Goal: Task Accomplishment & Management: Manage account settings

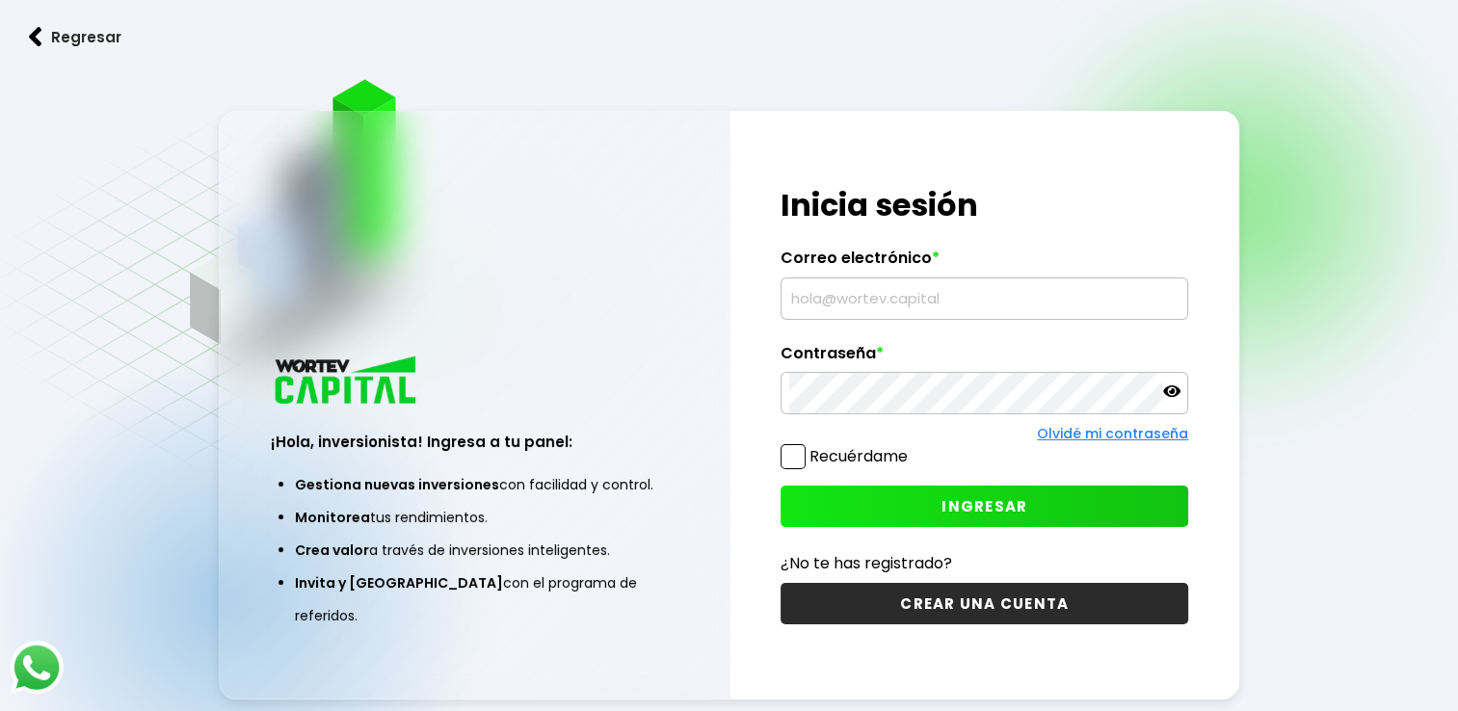
type input "[EMAIL_ADDRESS][DOMAIN_NAME]"
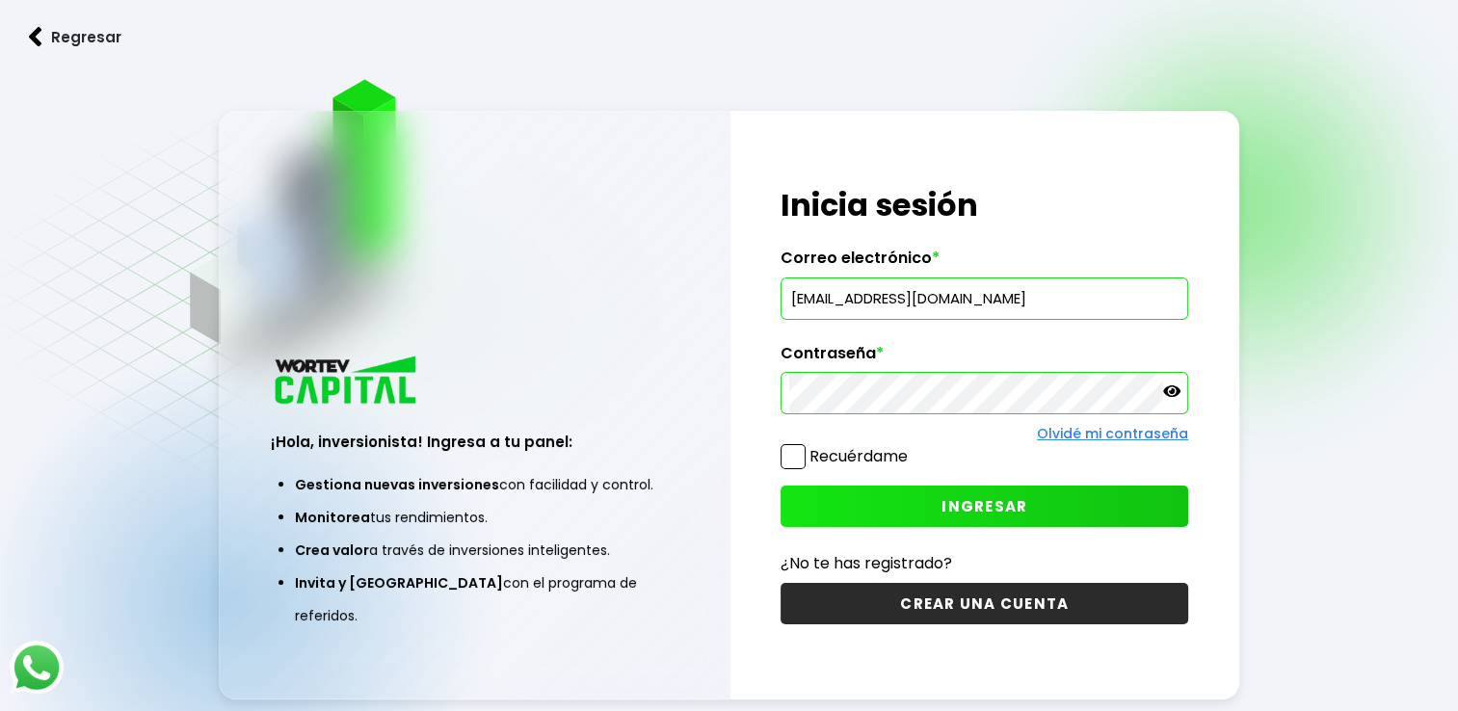
click at [937, 514] on button "INGRESAR" at bounding box center [984, 506] width 408 height 41
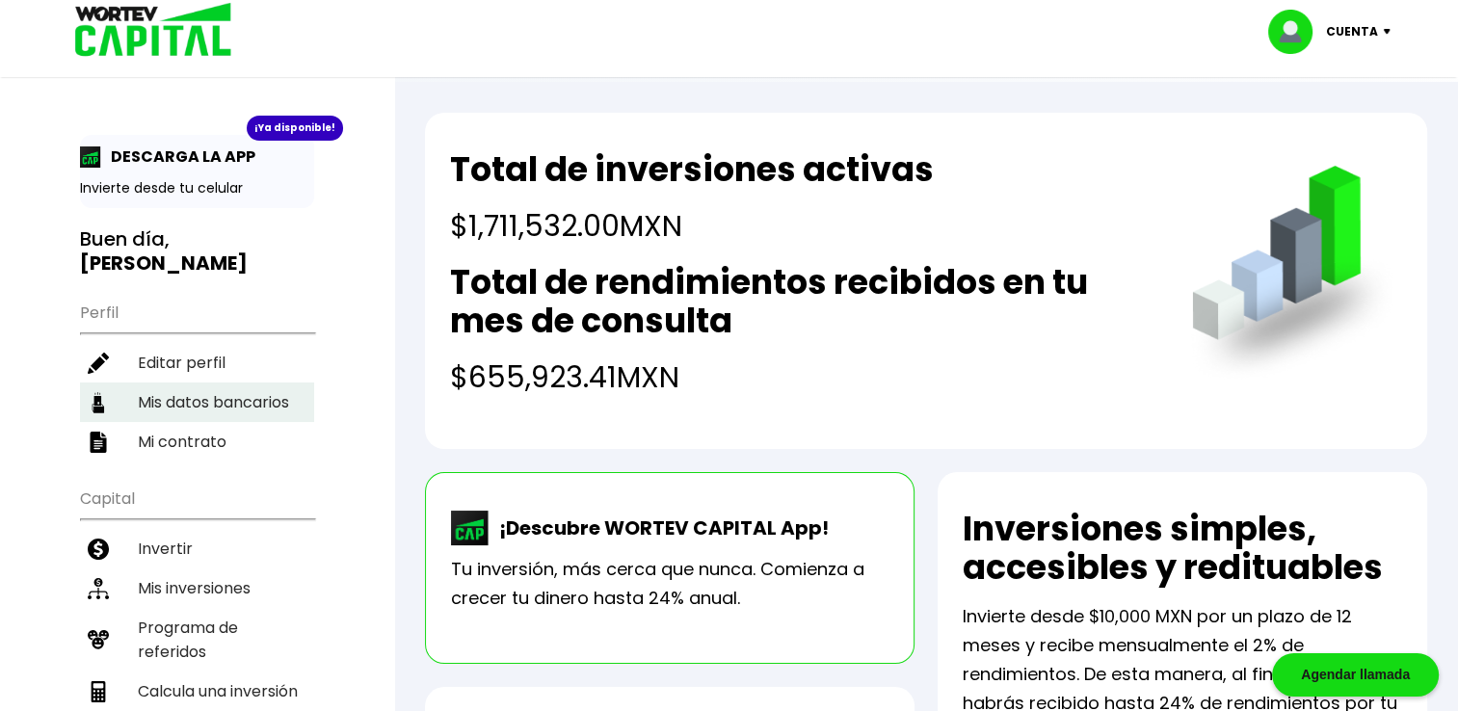
click at [222, 398] on li "Mis datos bancarios" at bounding box center [197, 402] width 234 height 40
select select "BBVA Bancomer"
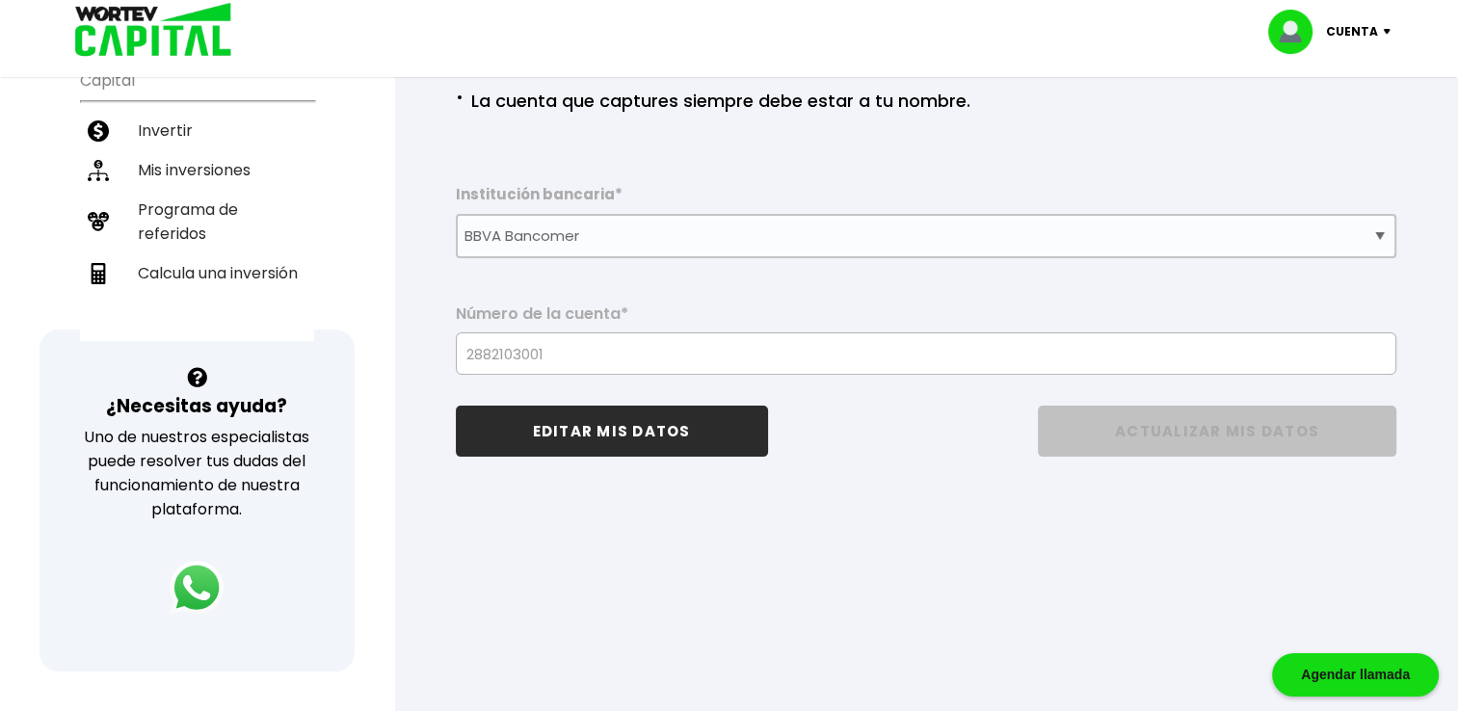
scroll to position [443, 0]
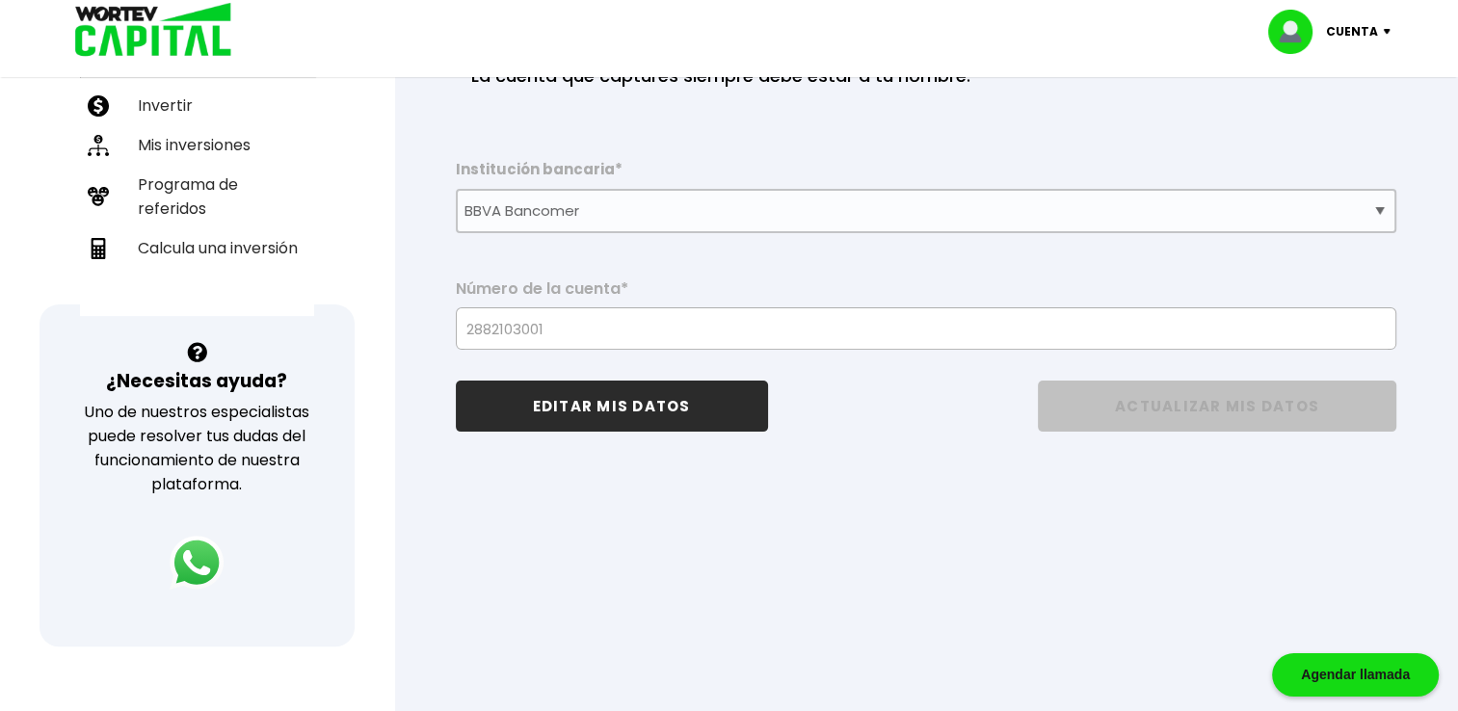
click at [645, 420] on button "EDITAR MIS DATOS" at bounding box center [612, 406] width 312 height 51
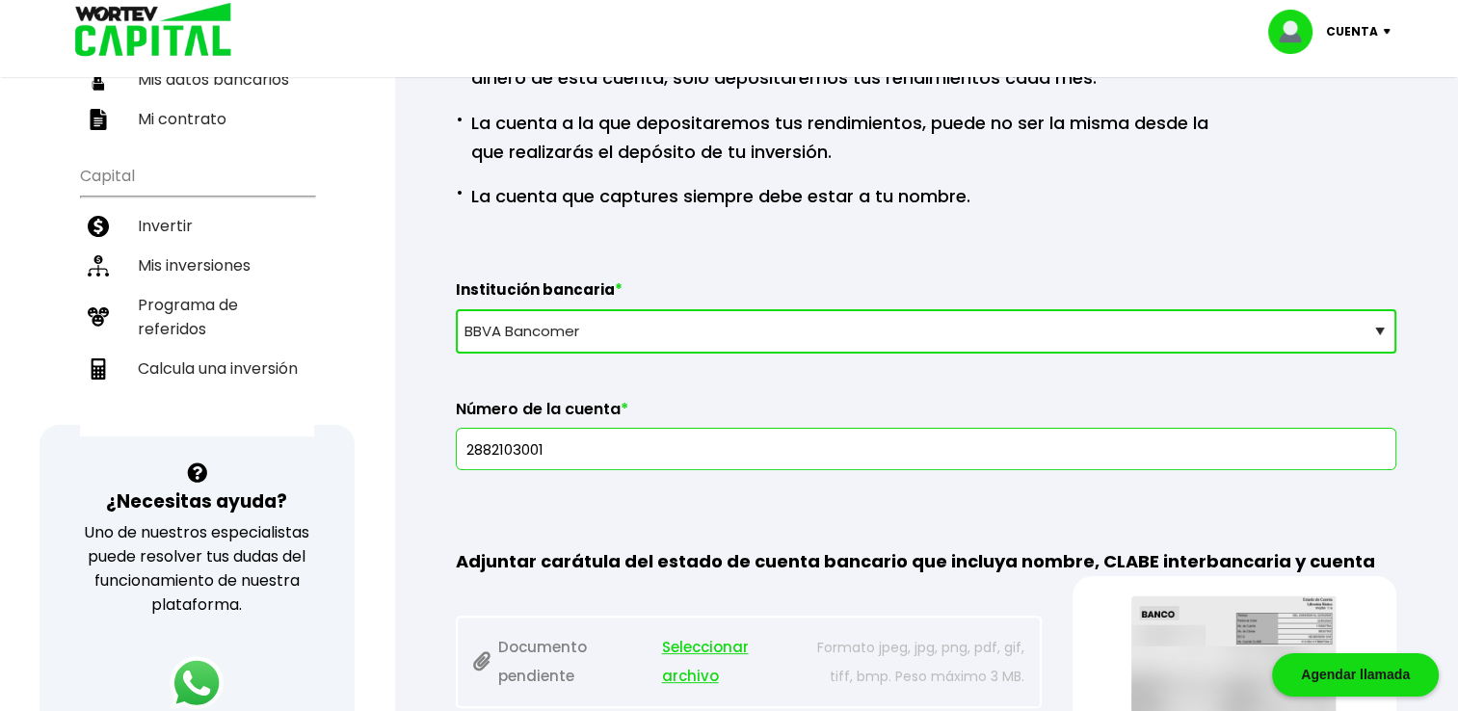
scroll to position [304, 0]
